Goal: Check status: Check status

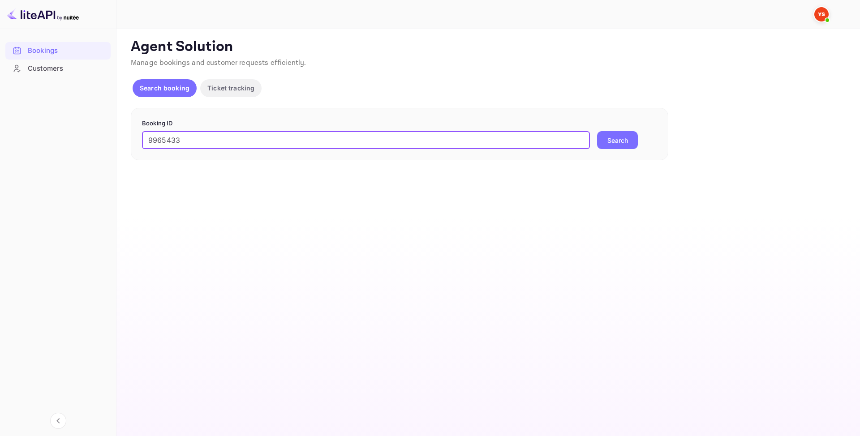
type input "9965433"
click at [617, 145] on button "Search" at bounding box center [617, 140] width 41 height 18
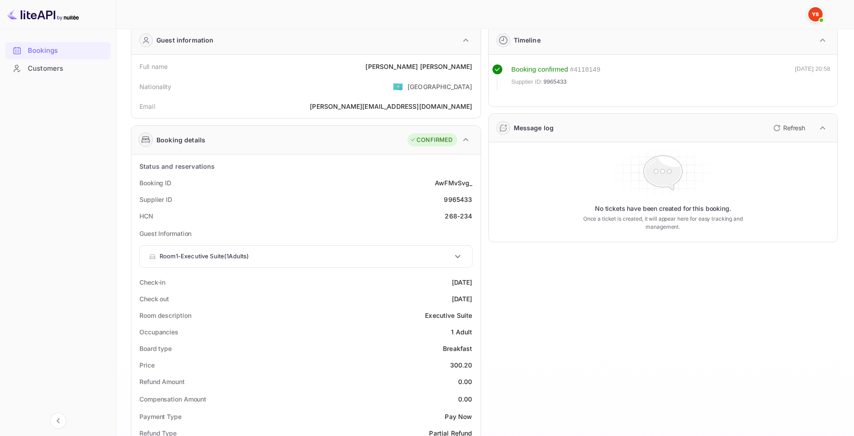
scroll to position [45, 0]
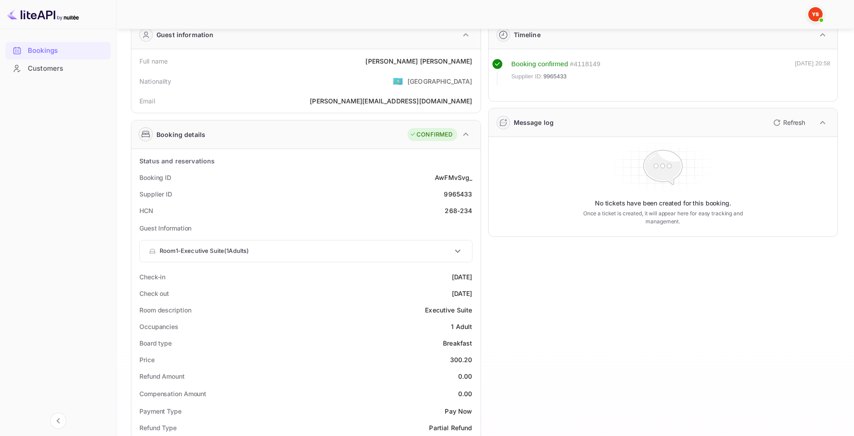
click at [463, 194] on div "9965433" at bounding box center [458, 194] width 28 height 9
copy div "9965433"
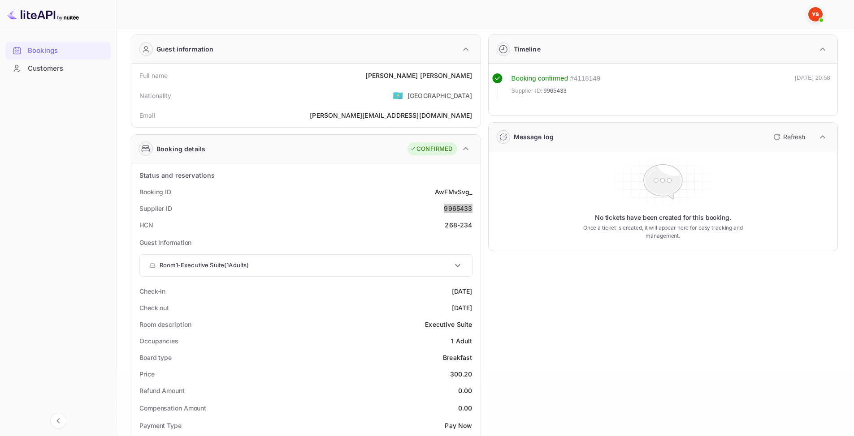
scroll to position [0, 0]
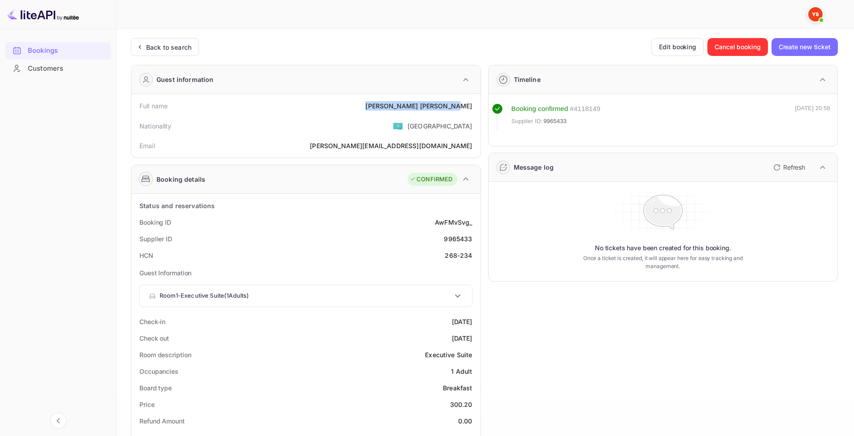
drag, startPoint x: 439, startPoint y: 104, endPoint x: 472, endPoint y: 106, distance: 32.7
click at [472, 106] on div "Full name [PERSON_NAME]" at bounding box center [306, 106] width 342 height 17
copy div "[PERSON_NAME]"
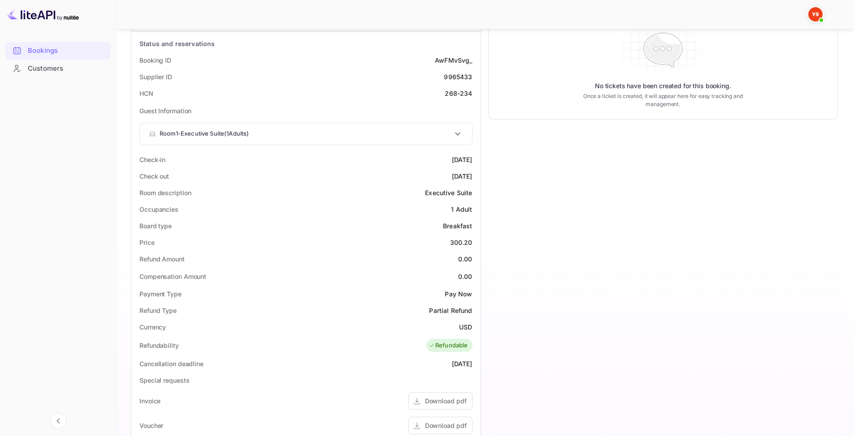
scroll to position [179, 0]
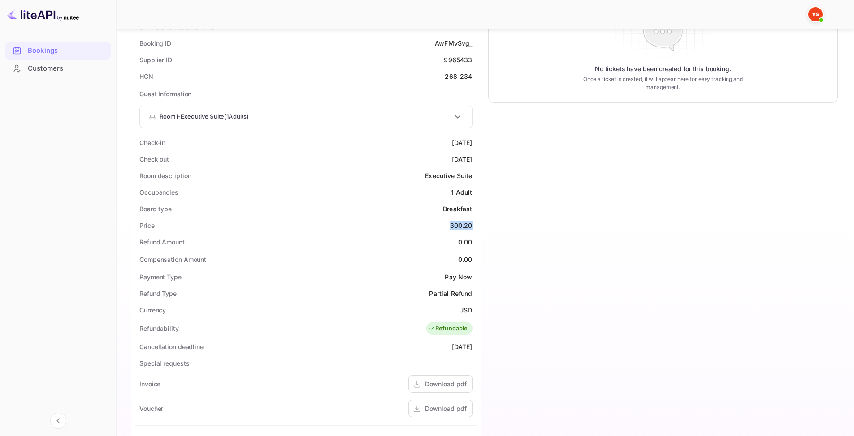
drag, startPoint x: 451, startPoint y: 225, endPoint x: 479, endPoint y: 224, distance: 28.2
click at [479, 224] on div "Status and reservations Booking ID AwFMvSvg_ Supplier ID 9965433 HCN 268-234 Gu…" at bounding box center [305, 304] width 349 height 579
copy div "300.20"
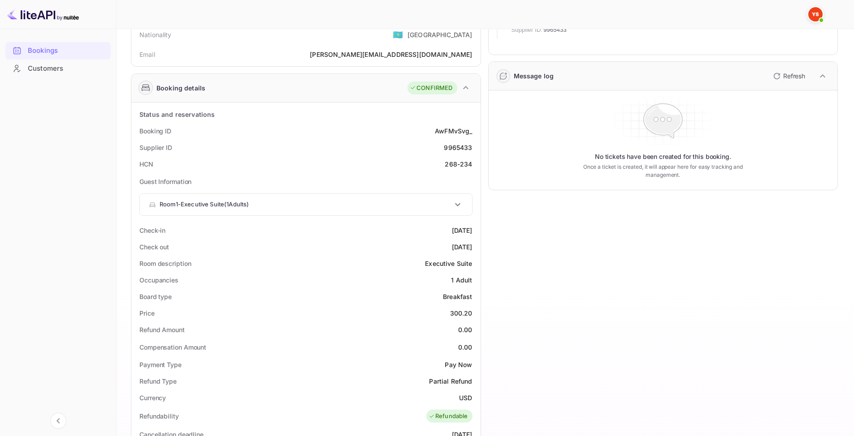
scroll to position [0, 0]
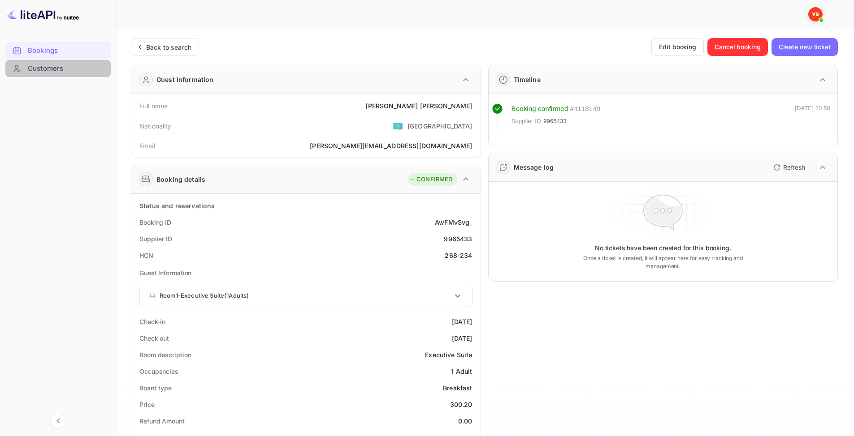
click at [43, 65] on div "Customers" at bounding box center [67, 69] width 78 height 10
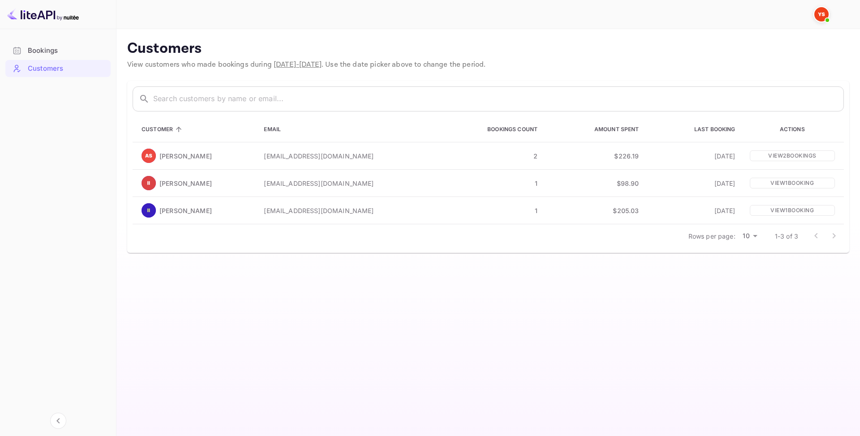
click at [22, 48] on div at bounding box center [17, 50] width 14 height 9
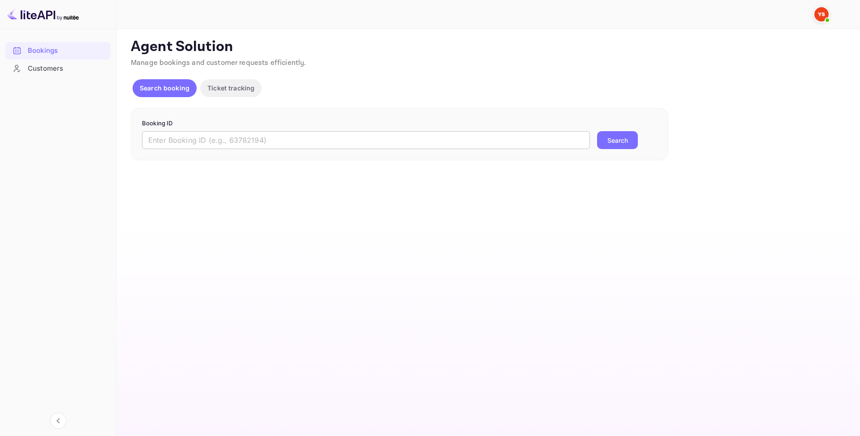
click at [291, 134] on input "text" at bounding box center [366, 140] width 448 height 18
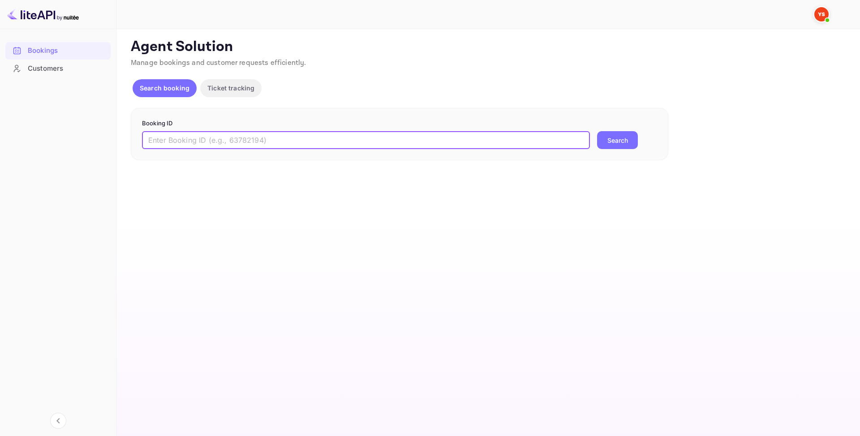
paste input "9321130"
type input "9321130"
click at [620, 142] on button "Search" at bounding box center [617, 140] width 41 height 18
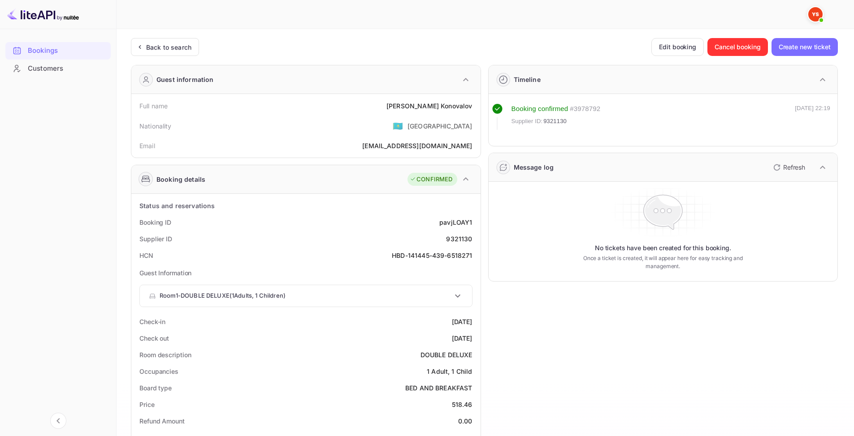
click at [455, 243] on div "9321130" at bounding box center [459, 238] width 26 height 9
copy div "9321130"
drag, startPoint x: 432, startPoint y: 106, endPoint x: 477, endPoint y: 106, distance: 44.4
click at [477, 106] on div "Full name [PERSON_NAME] Nationality 🇰🇿 [DEMOGRAPHIC_DATA] Email [EMAIL_ADDRESS]…" at bounding box center [305, 126] width 349 height 64
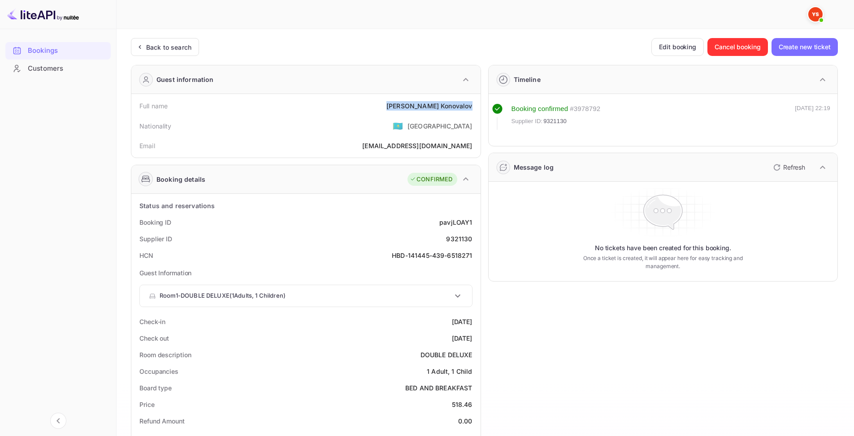
copy div "[PERSON_NAME]"
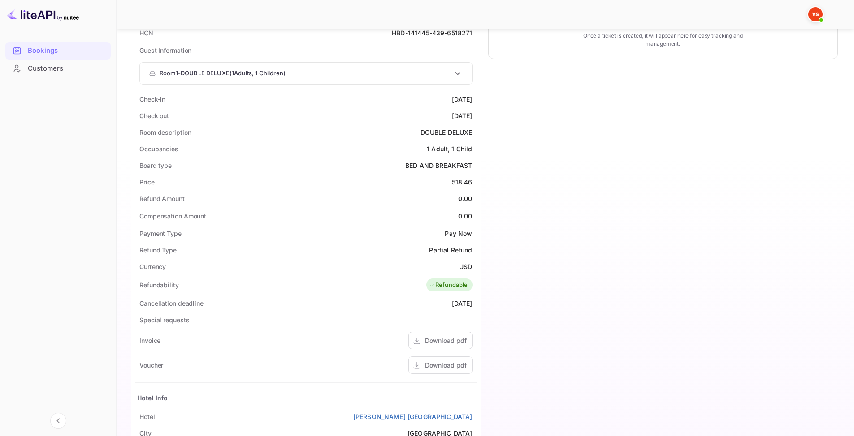
scroll to position [224, 0]
drag, startPoint x: 449, startPoint y: 182, endPoint x: 476, endPoint y: 180, distance: 27.5
click at [476, 180] on div "Price 518.46" at bounding box center [306, 181] width 342 height 17
copy div "518.46"
